Goal: Task Accomplishment & Management: Complete application form

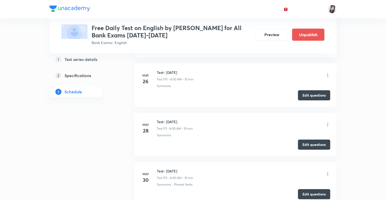
scroll to position [10686, 0]
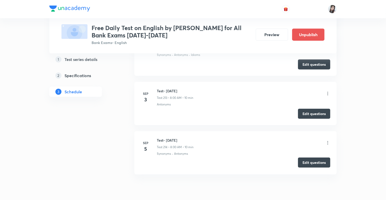
click at [306, 158] on button "Edit questions" at bounding box center [314, 163] width 32 height 10
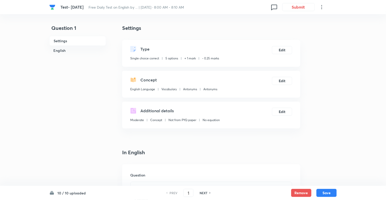
click at [201, 192] on h6 "NEXT" at bounding box center [203, 193] width 8 height 5
type input "2"
checkbox input "true"
click at [201, 192] on h6 "NEXT" at bounding box center [203, 193] width 8 height 5
type input "3"
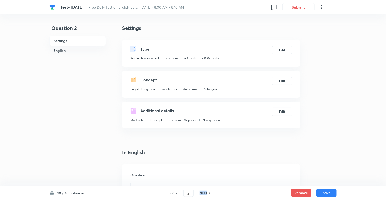
checkbox input "true"
click at [201, 192] on h6 "NEXT" at bounding box center [203, 193] width 8 height 5
type input "4"
checkbox input "true"
click at [201, 192] on h6 "NEXT" at bounding box center [203, 193] width 8 height 5
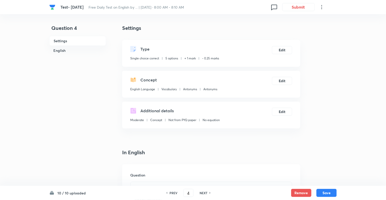
type input "5"
checkbox input "false"
checkbox input "true"
click at [201, 192] on h6 "NEXT" at bounding box center [203, 193] width 8 height 5
type input "6"
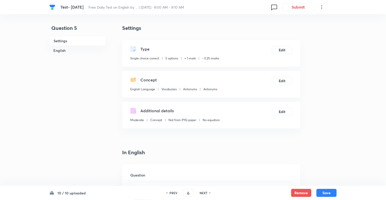
checkbox input "false"
checkbox input "true"
click at [201, 192] on h6 "NEXT" at bounding box center [203, 193] width 8 height 5
type input "7"
checkbox input "false"
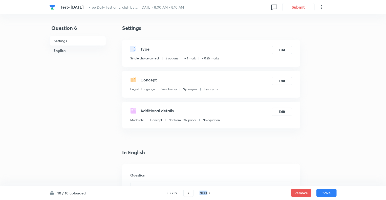
checkbox input "true"
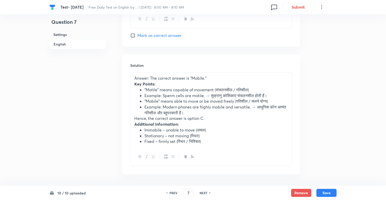
scroll to position [607, 0]
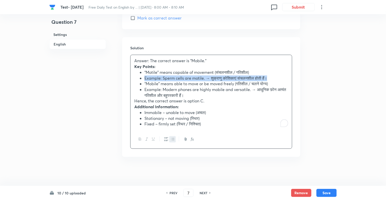
drag, startPoint x: 272, startPoint y: 76, endPoint x: 142, endPoint y: 75, distance: 130.2
click at [142, 75] on ul "“Motile” means capable of movement (संचलनशील / गतिशील) Example: Sperm cells are…" at bounding box center [211, 84] width 154 height 29
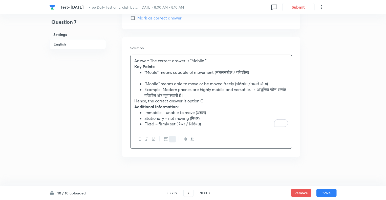
scroll to position [602, 0]
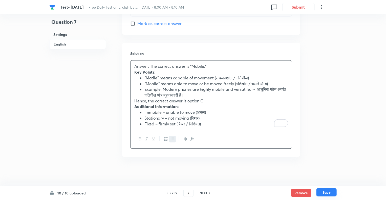
click at [322, 191] on button "Save" at bounding box center [326, 192] width 20 height 8
type input "8"
checkbox input "false"
checkbox input "true"
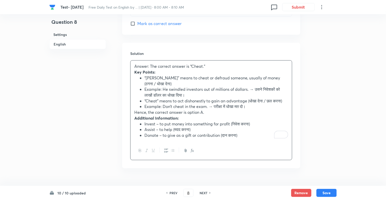
scroll to position [561, 0]
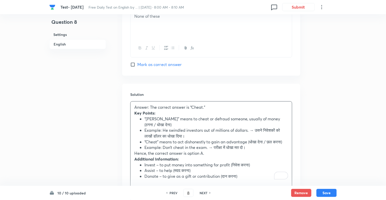
click at [201, 193] on h6 "NEXT" at bounding box center [203, 193] width 8 height 5
type input "9"
checkbox input "true"
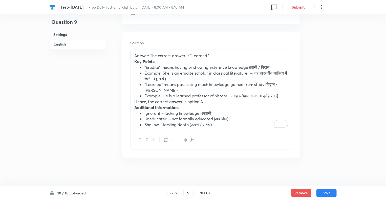
scroll to position [613, 0]
click at [201, 193] on h6 "NEXT" at bounding box center [203, 193] width 8 height 5
type input "10"
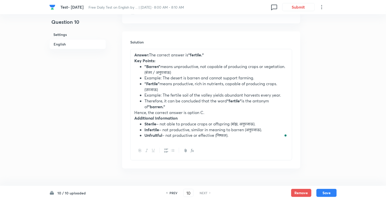
checkbox input "false"
checkbox input "true"
click at [263, 121] on li "Sterile – not able to produce crops or offspring (बांझ, अनुपजाऊ)." at bounding box center [216, 124] width 144 height 6
click at [220, 3] on div "Test- 5th Sep, 2025 Free Daily Test on English by ... | Sep 5, 2025 · 8:00 AM -…" at bounding box center [192, 7] width 287 height 14
click at [171, 192] on h6 "PREV" at bounding box center [173, 193] width 8 height 5
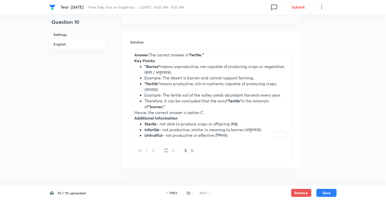
type input "9"
checkbox input "true"
checkbox input "false"
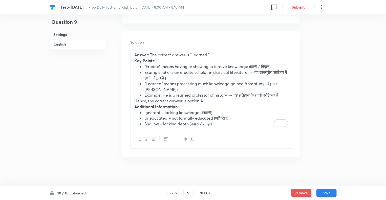
click at [204, 194] on h6 "NEXT" at bounding box center [203, 193] width 8 height 5
checkbox input "false"
type input "10"
checkbox input "true"
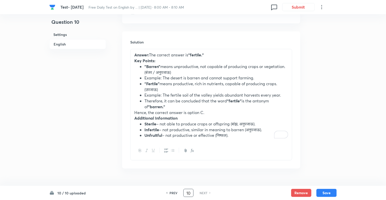
click at [188, 193] on input "10" at bounding box center [189, 193] width 10 height 9
type input "1"
checkbox input "false"
checkbox input "true"
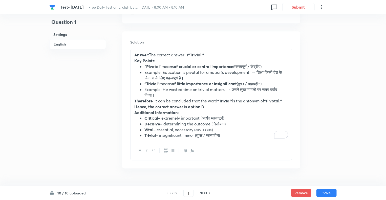
click at [202, 193] on h6 "NEXT" at bounding box center [203, 193] width 8 height 5
type input "2"
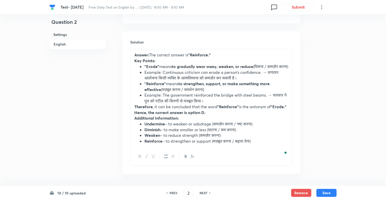
click at [202, 193] on h6 "NEXT" at bounding box center [203, 193] width 8 height 5
checkbox input "false"
type input "3"
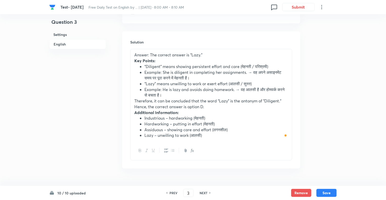
click at [202, 193] on h6 "NEXT" at bounding box center [203, 193] width 8 height 5
checkbox input "false"
type input "4"
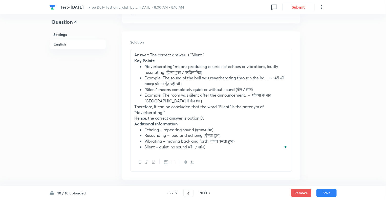
click at [202, 193] on h6 "NEXT" at bounding box center [203, 193] width 8 height 5
checkbox input "false"
type input "5"
checkbox input "true"
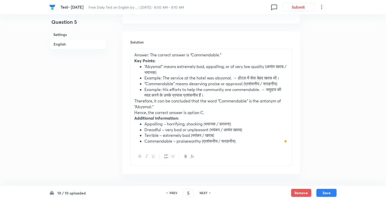
click at [202, 193] on h6 "NEXT" at bounding box center [203, 193] width 8 height 5
type input "6"
checkbox input "true"
checkbox input "false"
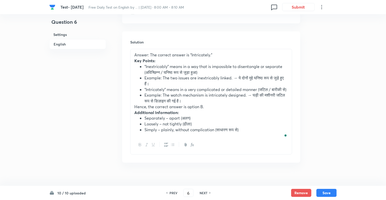
click at [202, 193] on h6 "NEXT" at bounding box center [203, 193] width 8 height 5
checkbox input "false"
type input "7"
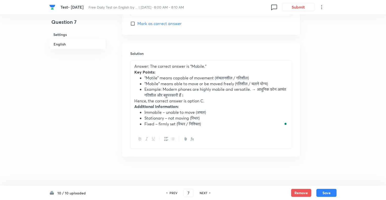
click at [202, 193] on h6 "NEXT" at bounding box center [203, 193] width 8 height 5
checkbox input "false"
type input "8"
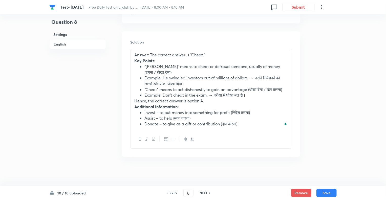
click at [202, 193] on h6 "NEXT" at bounding box center [203, 193] width 8 height 5
checkbox input "false"
type input "9"
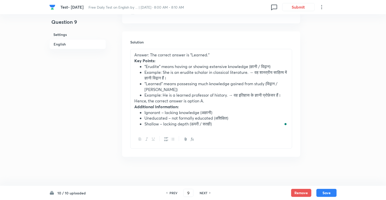
click at [202, 193] on h6 "NEXT" at bounding box center [203, 193] width 8 height 5
checkbox input "false"
type input "10"
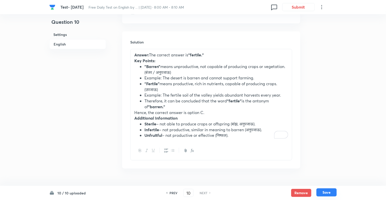
click at [329, 191] on button "Save" at bounding box center [326, 192] width 20 height 8
checkbox input "true"
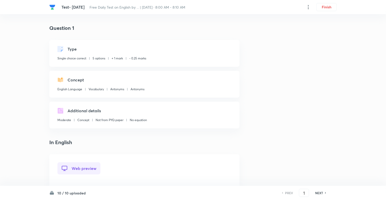
click at [239, 89] on div "Concept English Language Vocabulary Antonyms Antonyms" at bounding box center [144, 84] width 190 height 27
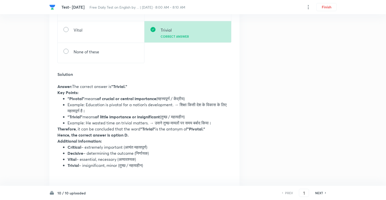
scroll to position [233, 0]
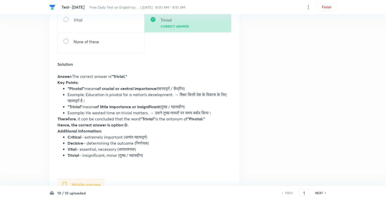
click at [317, 193] on h6 "NEXT" at bounding box center [319, 193] width 8 height 5
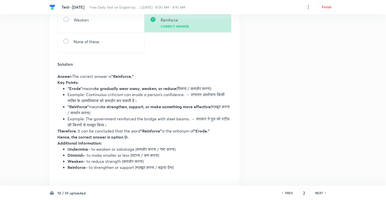
click at [317, 193] on h6 "NEXT" at bounding box center [319, 193] width 8 height 5
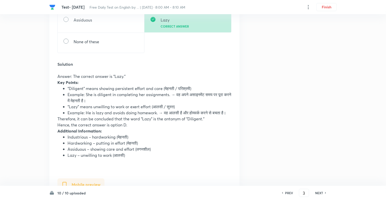
scroll to position [0, 0]
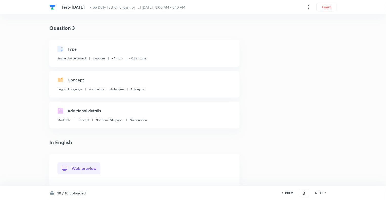
click at [286, 195] on h6 "PREV" at bounding box center [289, 193] width 8 height 5
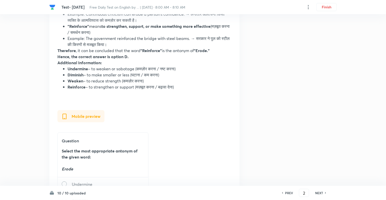
scroll to position [314, 0]
click at [318, 193] on h6 "NEXT" at bounding box center [319, 193] width 8 height 5
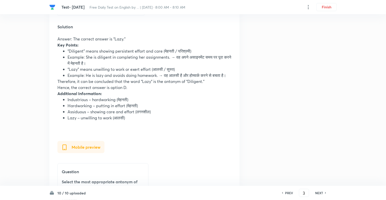
scroll to position [273, 0]
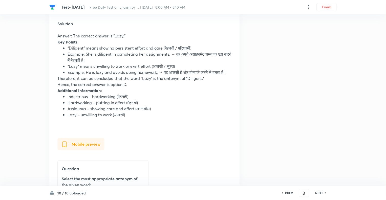
click at [318, 193] on h6 "NEXT" at bounding box center [319, 193] width 8 height 5
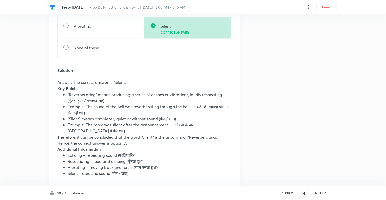
scroll to position [243, 0]
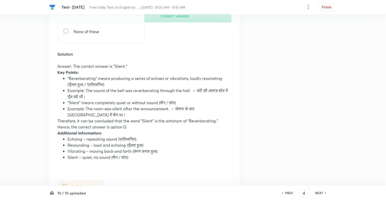
click at [318, 193] on h6 "NEXT" at bounding box center [319, 193] width 8 height 5
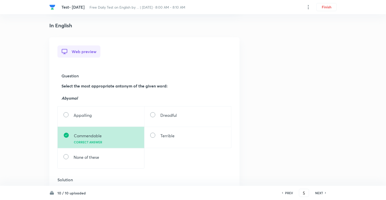
scroll to position [101, 0]
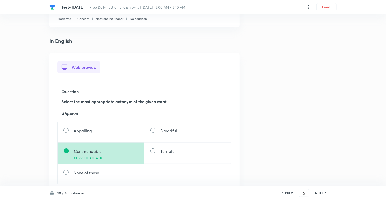
click at [318, 193] on h6 "NEXT" at bounding box center [319, 193] width 8 height 5
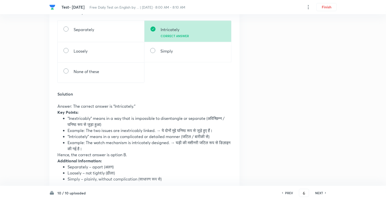
scroll to position [202, 0]
click at [318, 193] on h6 "NEXT" at bounding box center [319, 193] width 8 height 5
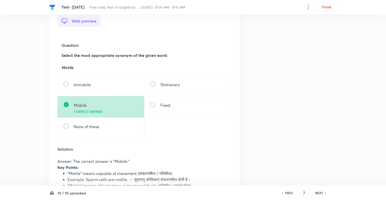
scroll to position [162, 0]
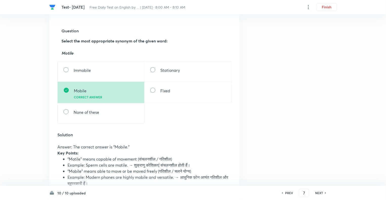
click at [288, 193] on h6 "PREV" at bounding box center [289, 193] width 8 height 5
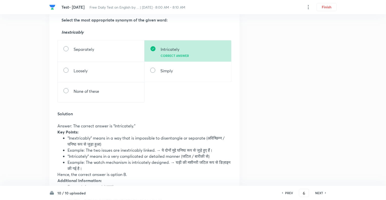
scroll to position [192, 0]
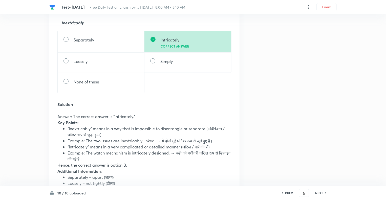
click at [320, 193] on h6 "NEXT" at bounding box center [319, 193] width 8 height 5
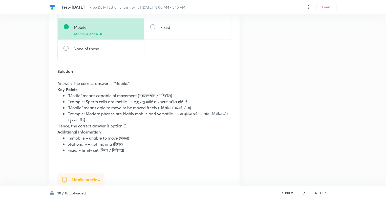
scroll to position [233, 0]
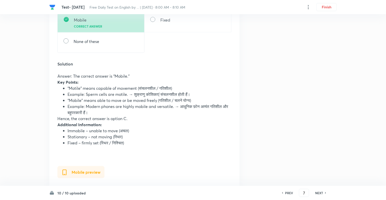
click at [316, 193] on h6 "NEXT" at bounding box center [319, 193] width 8 height 5
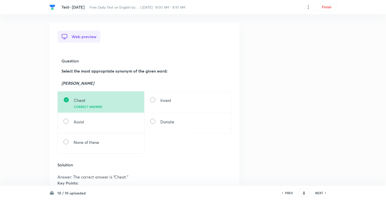
scroll to position [121, 0]
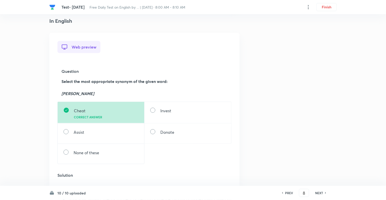
click at [316, 193] on h6 "NEXT" at bounding box center [319, 193] width 8 height 5
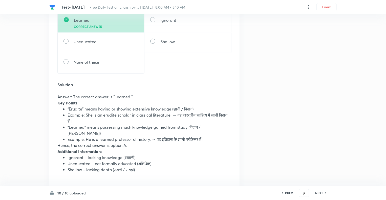
scroll to position [212, 0]
click at [316, 193] on h6 "NEXT" at bounding box center [319, 193] width 8 height 5
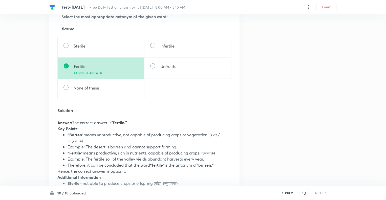
scroll to position [121, 0]
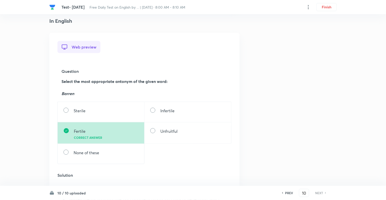
click at [284, 192] on div "PREV" at bounding box center [287, 193] width 13 height 5
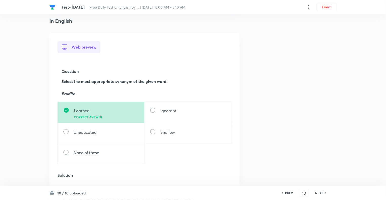
type input "9"
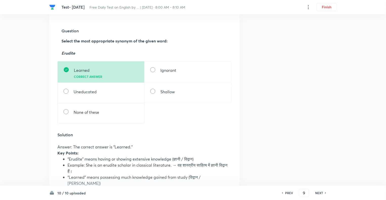
scroll to position [172, 0]
